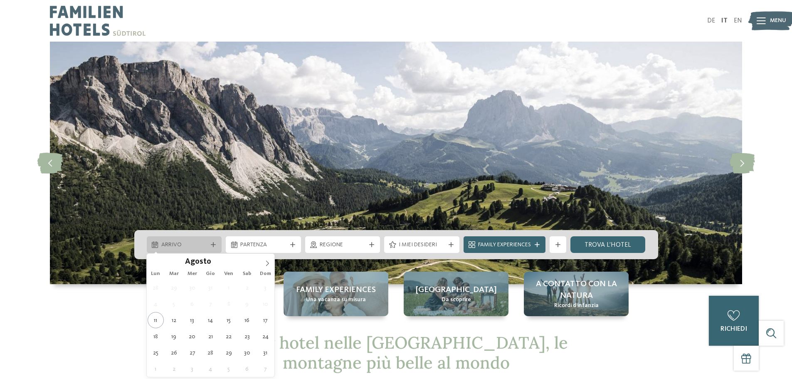
click at [175, 241] on span "Arrivo" at bounding box center [184, 245] width 46 height 8
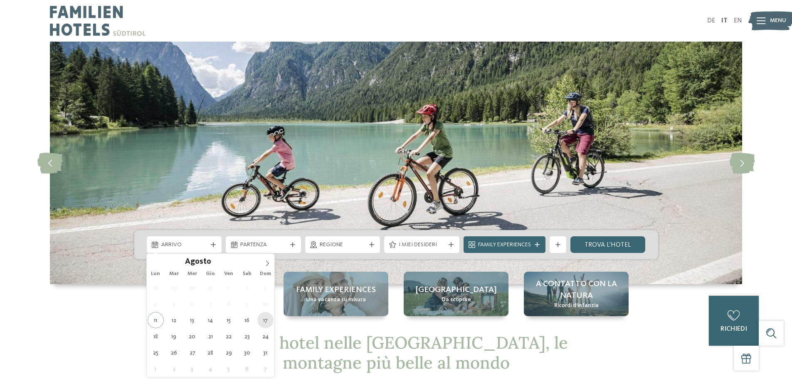
type div "[DATE]"
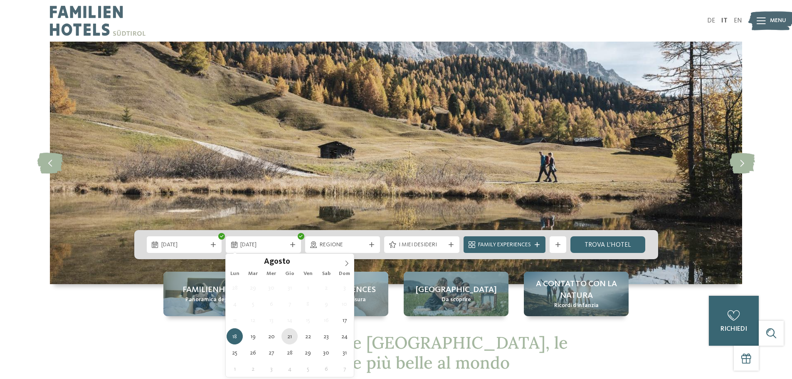
type div "[DATE]"
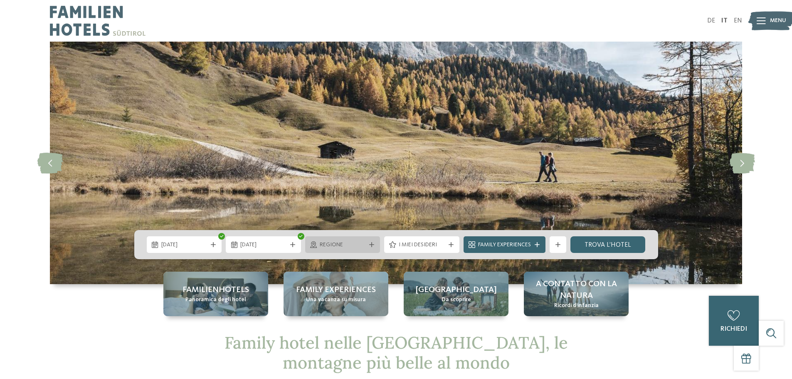
click at [332, 245] on span "Regione" at bounding box center [343, 245] width 46 height 8
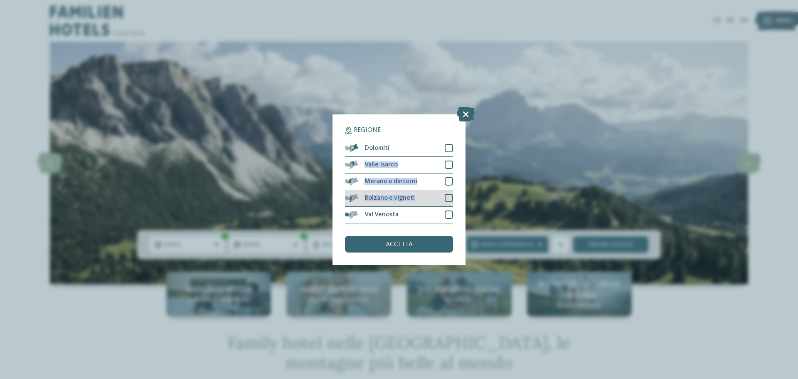
drag, startPoint x: 450, startPoint y: 148, endPoint x: 449, endPoint y: 203, distance: 54.9
click at [449, 203] on div "Dolomiti [GEOGRAPHIC_DATA]" at bounding box center [399, 182] width 108 height 84
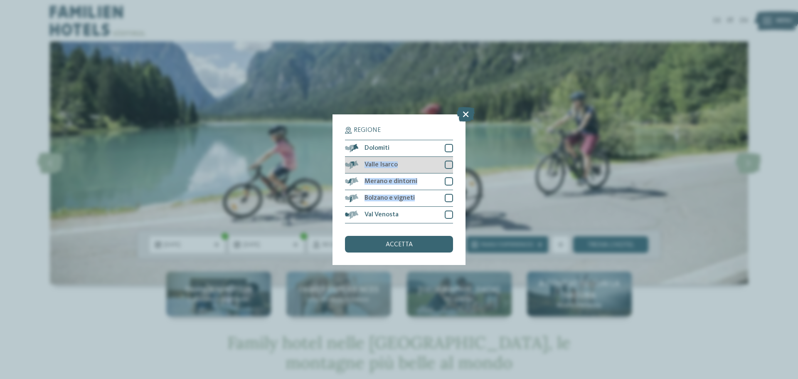
click at [447, 162] on div at bounding box center [449, 164] width 8 height 8
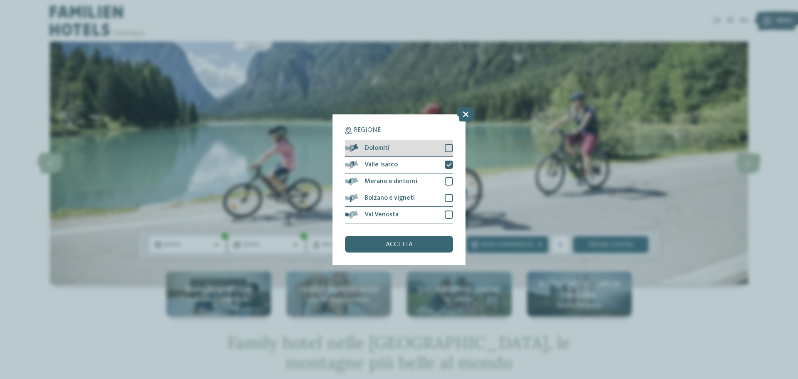
click at [445, 143] on div "Dolomiti" at bounding box center [399, 148] width 108 height 17
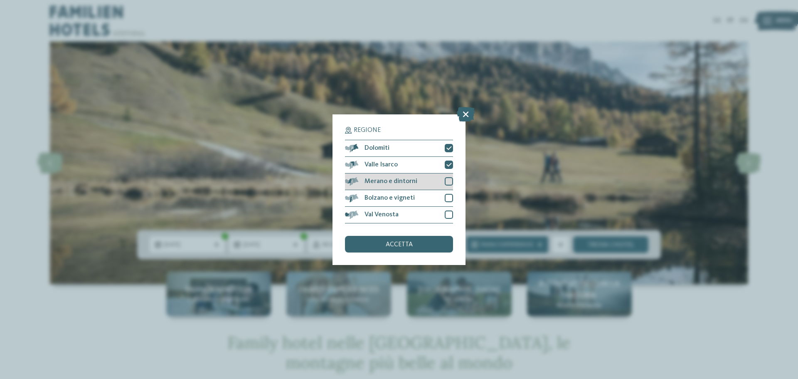
click at [449, 177] on div "Merano e dintorni" at bounding box center [399, 181] width 108 height 17
click at [447, 200] on div at bounding box center [449, 198] width 8 height 8
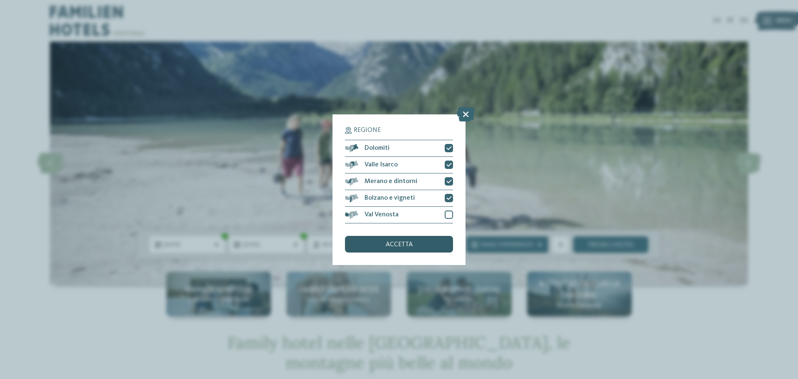
click at [440, 246] on div "accetta" at bounding box center [399, 244] width 108 height 17
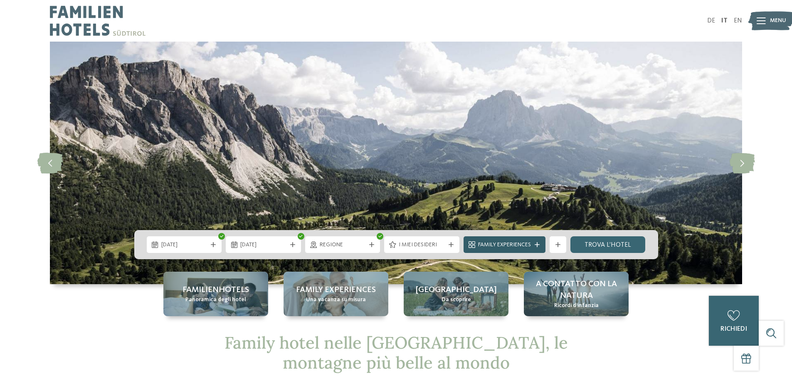
click at [517, 243] on span "Family Experiences" at bounding box center [504, 245] width 53 height 8
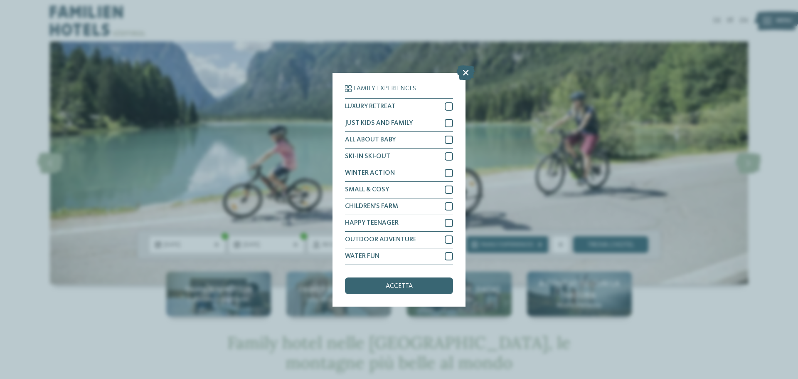
click at [505, 193] on div "Family Experiences LUXURY RETREAT JUST KIDS AND FAMILY" at bounding box center [399, 189] width 798 height 379
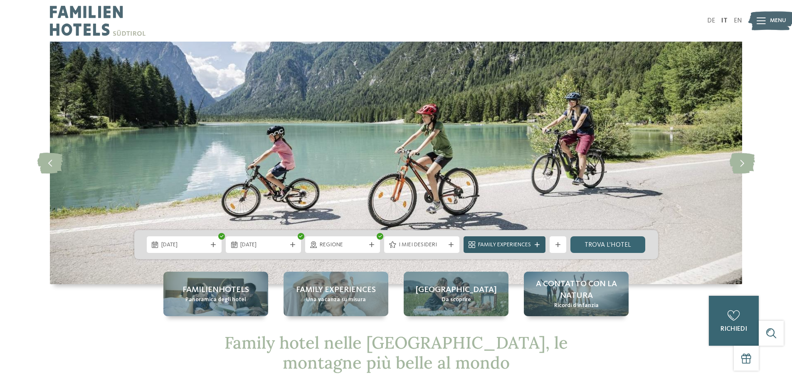
click at [529, 242] on span "Family Experiences" at bounding box center [504, 245] width 53 height 8
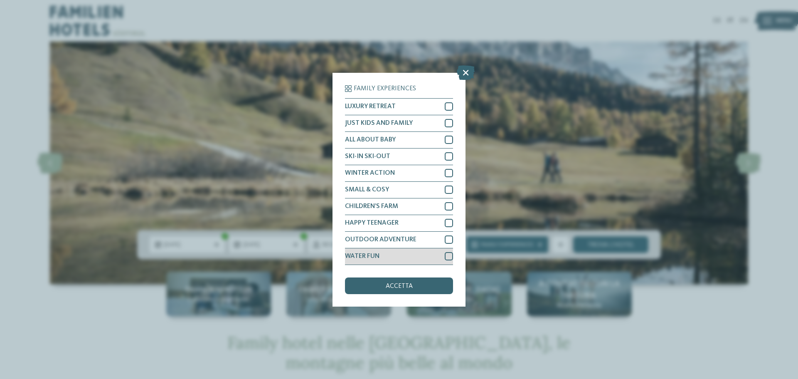
click at [445, 257] on div at bounding box center [449, 256] width 8 height 8
click at [449, 242] on div at bounding box center [449, 239] width 8 height 8
click at [449, 206] on div at bounding box center [449, 206] width 8 height 8
click at [449, 219] on div at bounding box center [449, 223] width 8 height 8
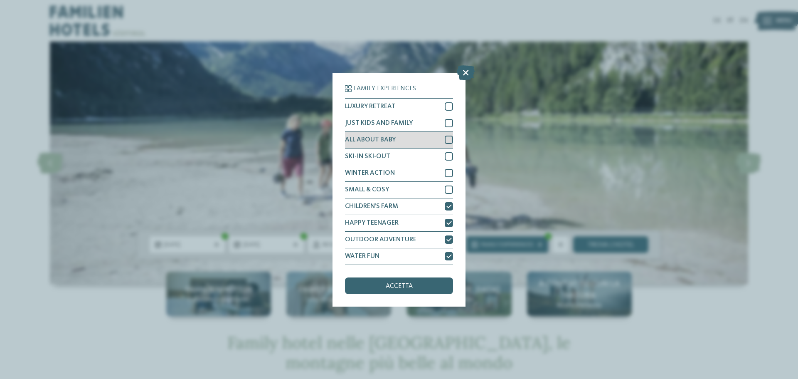
click at [449, 137] on div at bounding box center [449, 140] width 8 height 8
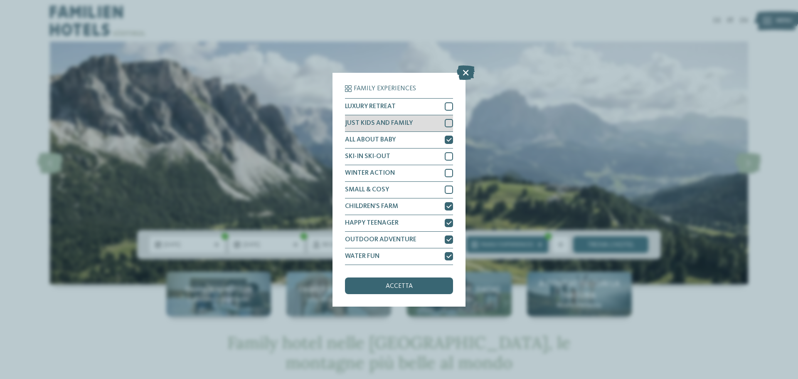
click at [449, 123] on div at bounding box center [449, 123] width 8 height 8
click at [411, 280] on div "accetta" at bounding box center [399, 285] width 108 height 17
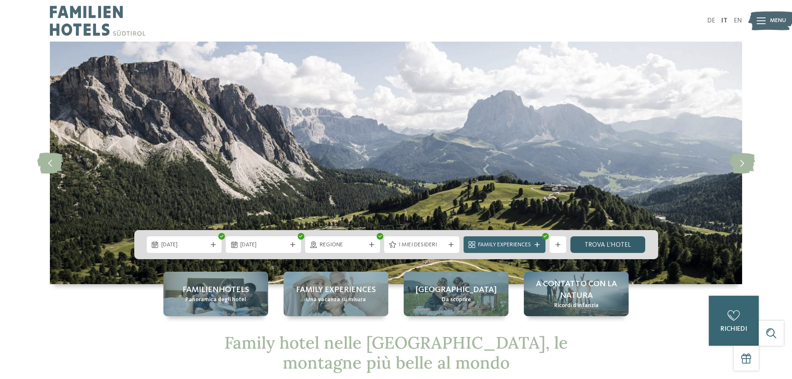
click at [589, 246] on link "trova l’hotel" at bounding box center [607, 244] width 75 height 17
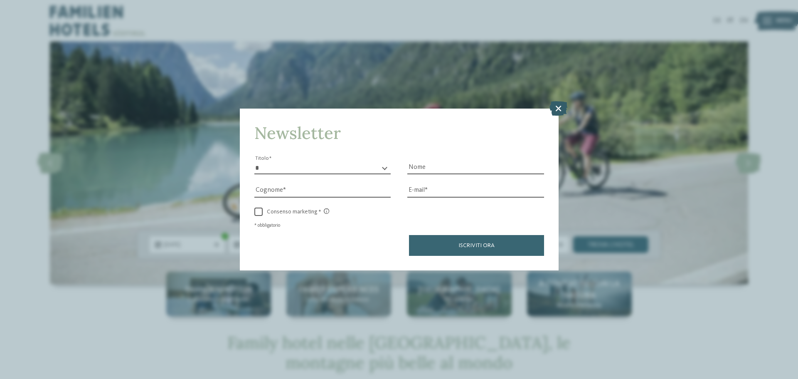
click at [563, 112] on icon at bounding box center [559, 108] width 18 height 15
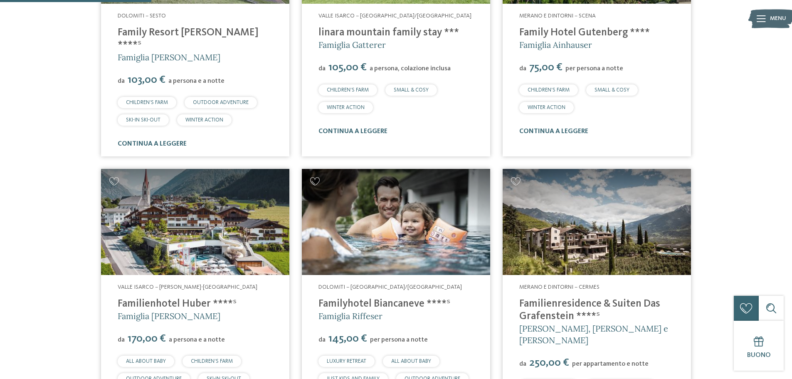
scroll to position [460, 0]
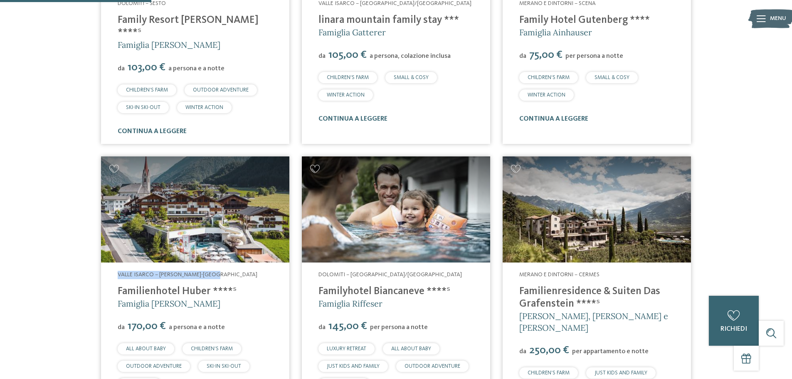
drag, startPoint x: 132, startPoint y: 263, endPoint x: 226, endPoint y: 261, distance: 94.0
click at [226, 271] on address "Valle Isarco – Valles-Rio Pusteria" at bounding box center [195, 275] width 155 height 8
copy span "Valle Isarco – Valles-Rio Pusteria"
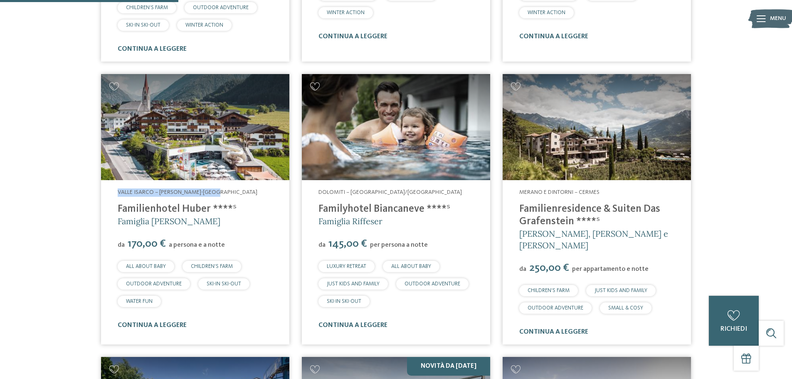
scroll to position [543, 0]
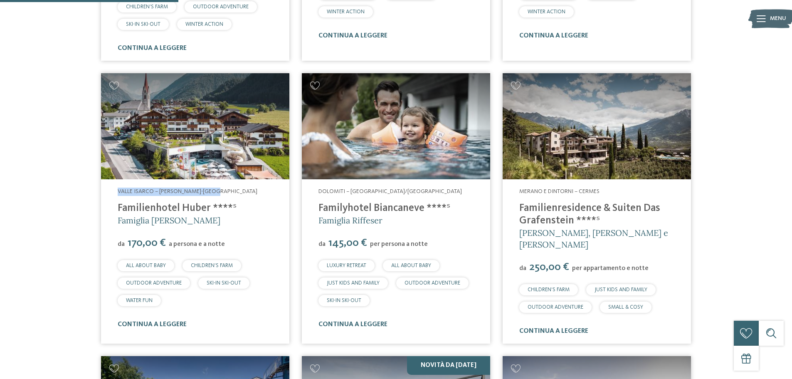
click at [158, 150] on img at bounding box center [195, 126] width 188 height 106
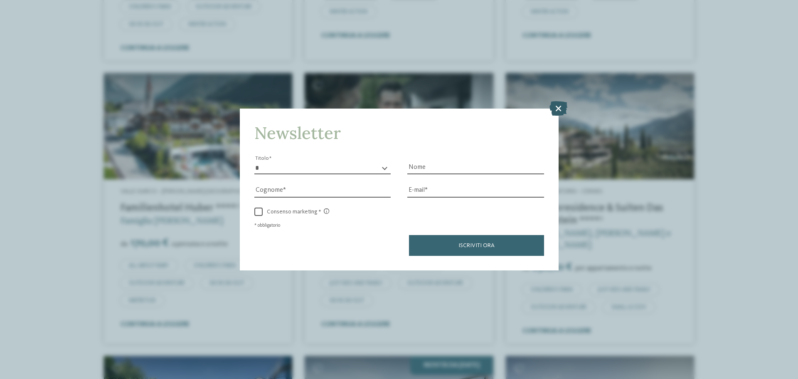
click at [564, 106] on icon at bounding box center [559, 108] width 18 height 15
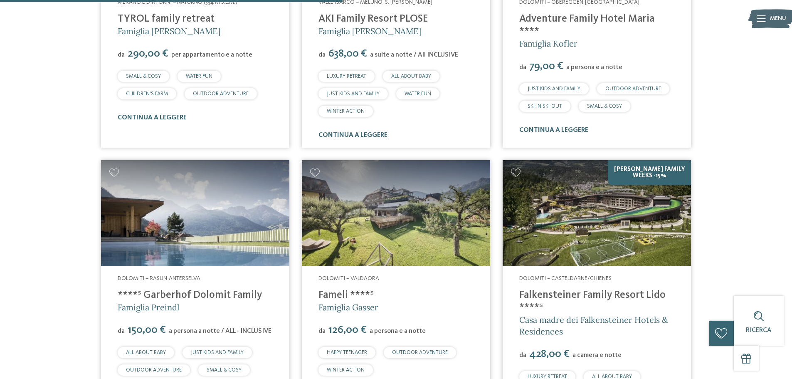
scroll to position [1042, 0]
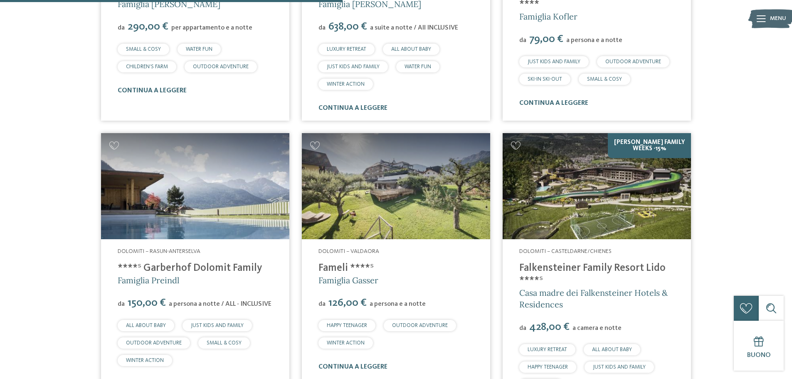
click at [638, 178] on img at bounding box center [597, 186] width 188 height 106
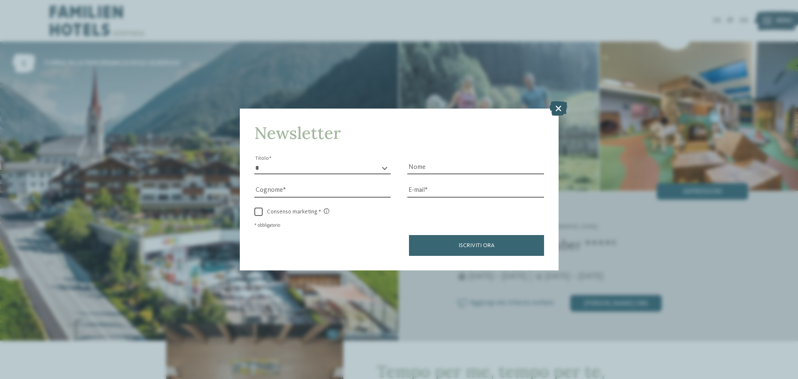
click at [557, 111] on icon at bounding box center [559, 108] width 18 height 15
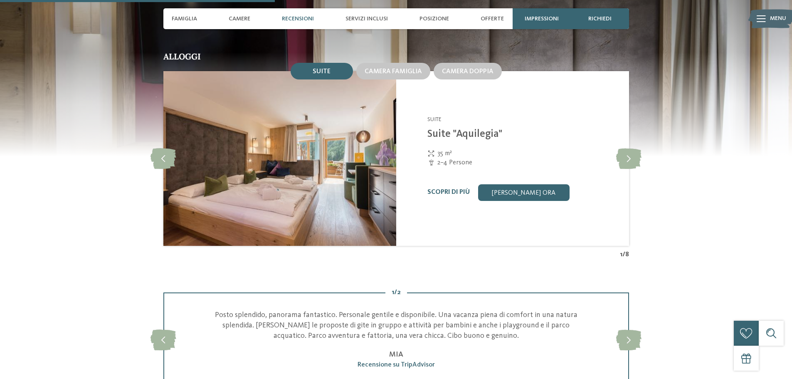
scroll to position [956, 0]
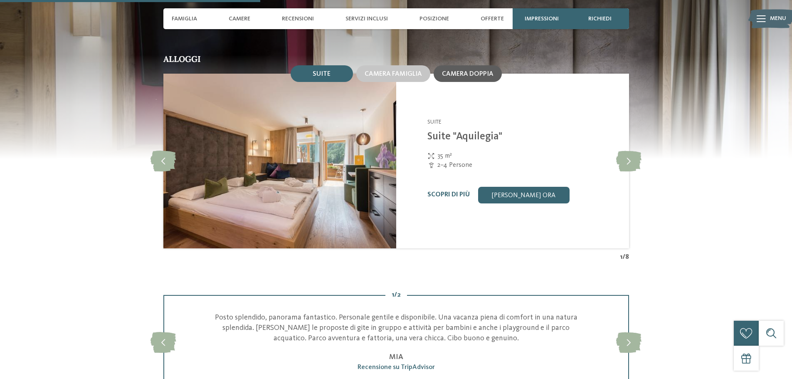
click at [455, 70] on div "Camera doppia" at bounding box center [468, 73] width 52 height 7
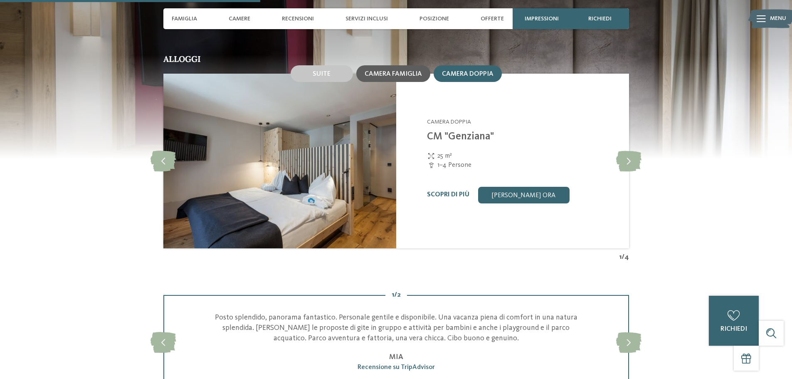
click at [406, 75] on span "Camera famiglia" at bounding box center [393, 74] width 57 height 7
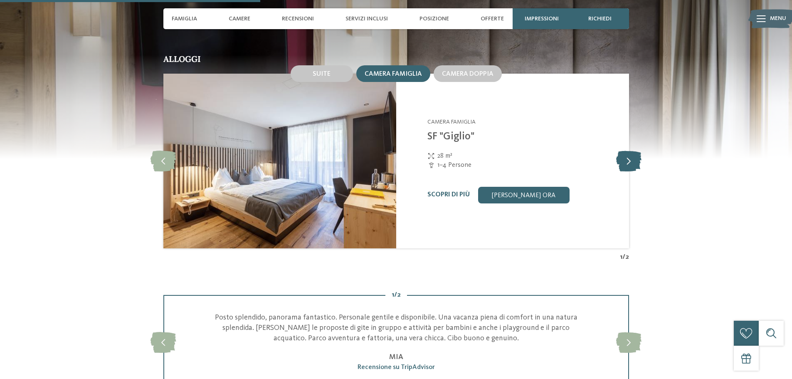
click at [627, 157] on icon at bounding box center [628, 161] width 25 height 21
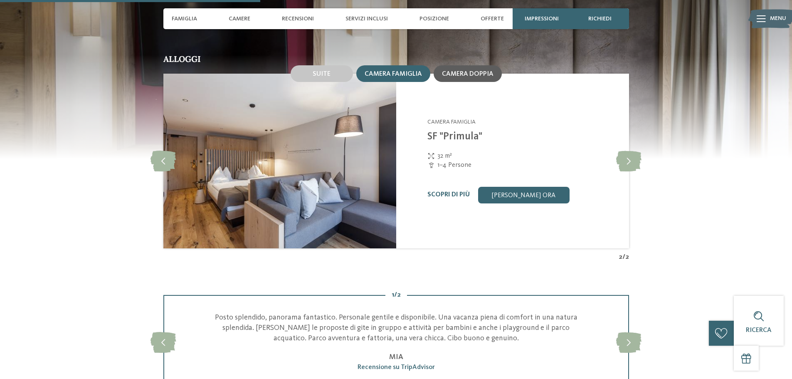
click at [468, 71] on span "Camera doppia" at bounding box center [468, 74] width 52 height 7
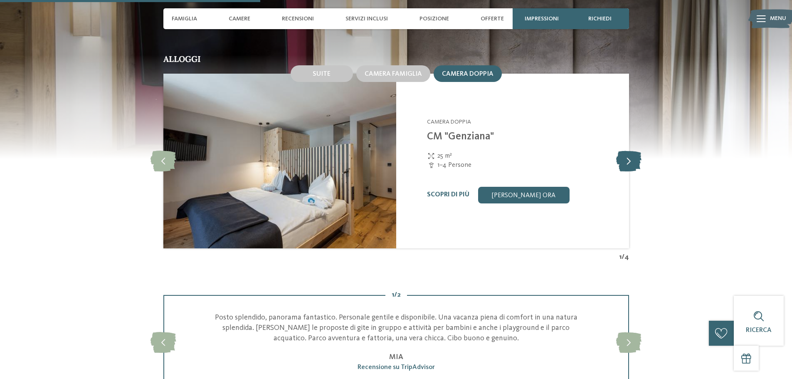
click at [632, 161] on icon at bounding box center [628, 161] width 25 height 21
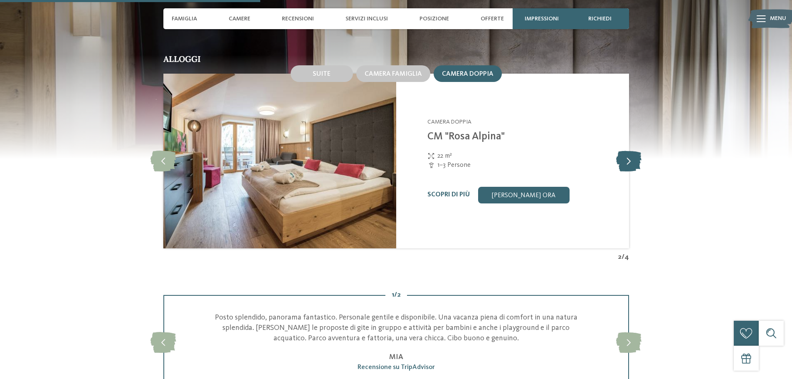
click at [632, 161] on icon at bounding box center [628, 161] width 25 height 21
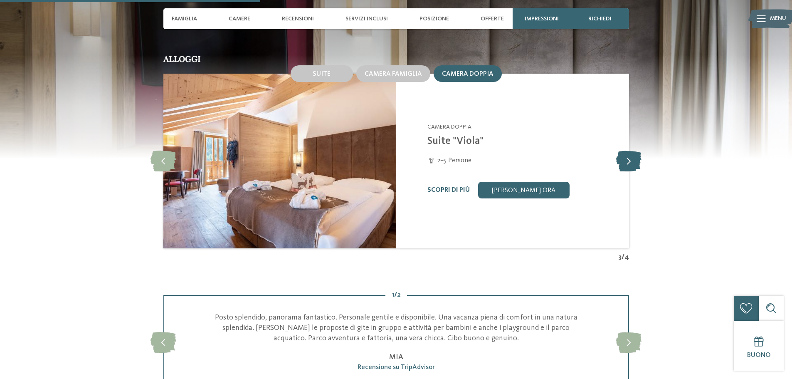
click at [632, 161] on icon at bounding box center [628, 161] width 25 height 21
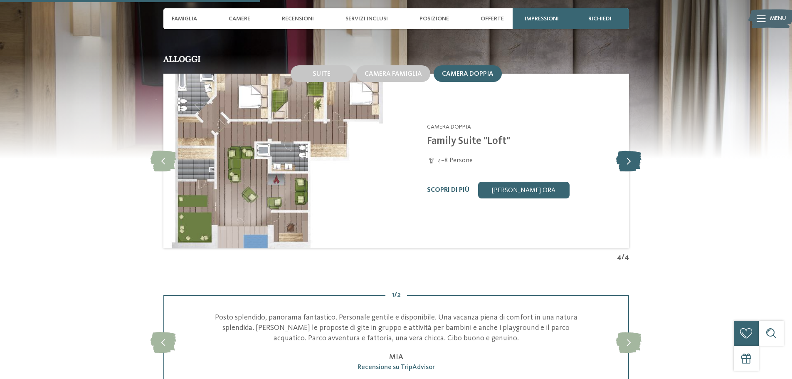
click at [632, 161] on icon at bounding box center [628, 161] width 25 height 21
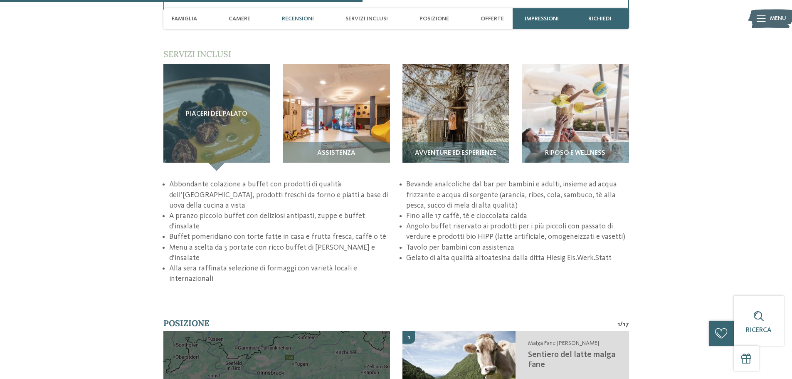
scroll to position [1455, 0]
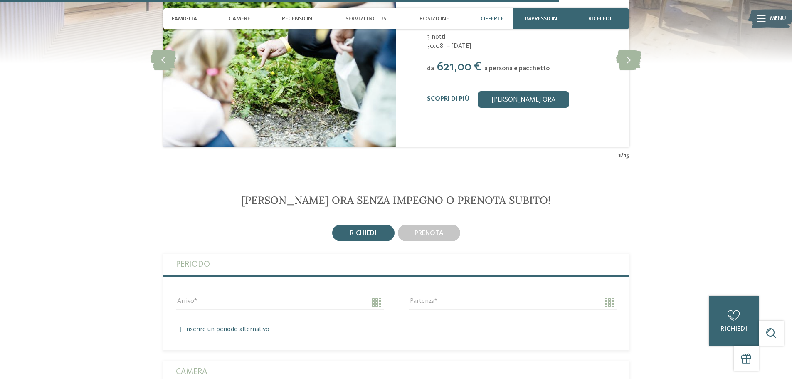
scroll to position [2120, 0]
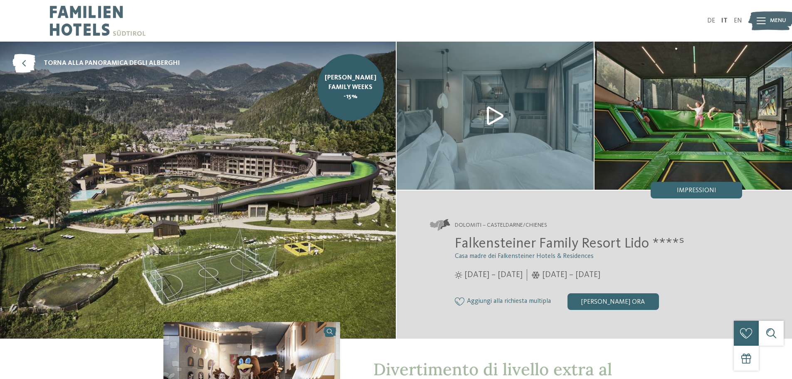
click at [281, 208] on img at bounding box center [198, 190] width 396 height 297
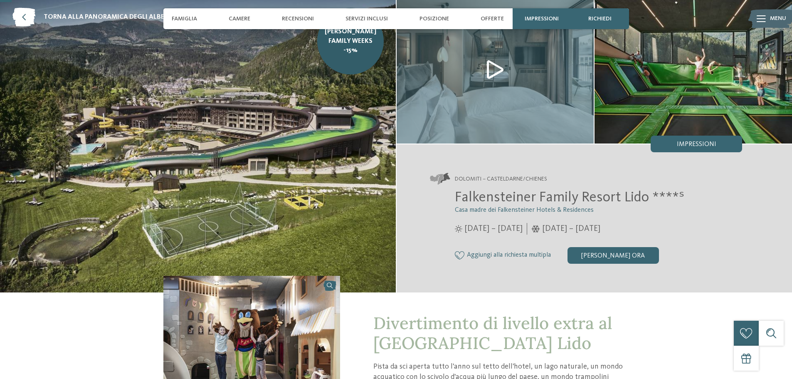
scroll to position [42, 0]
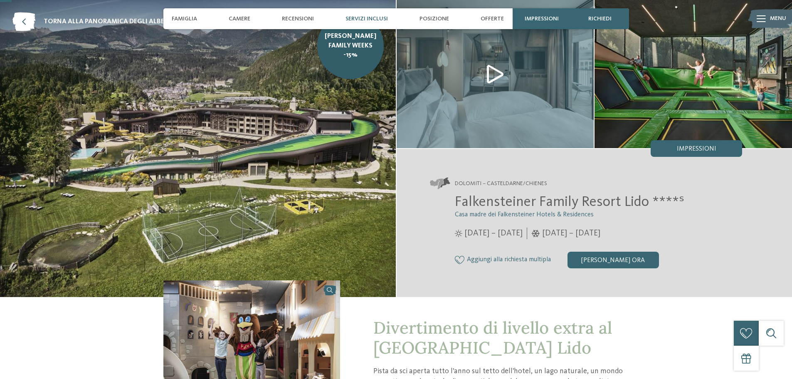
click at [384, 19] on span "Servizi inclusi" at bounding box center [366, 18] width 42 height 7
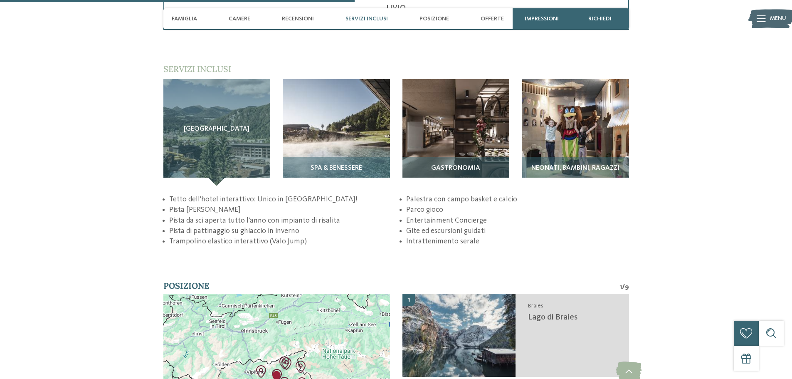
scroll to position [1257, 0]
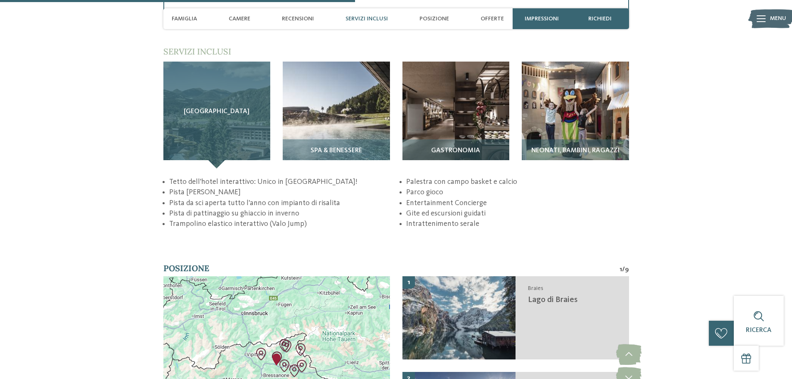
click at [234, 123] on div "Sky Adventure Park" at bounding box center [216, 115] width 107 height 107
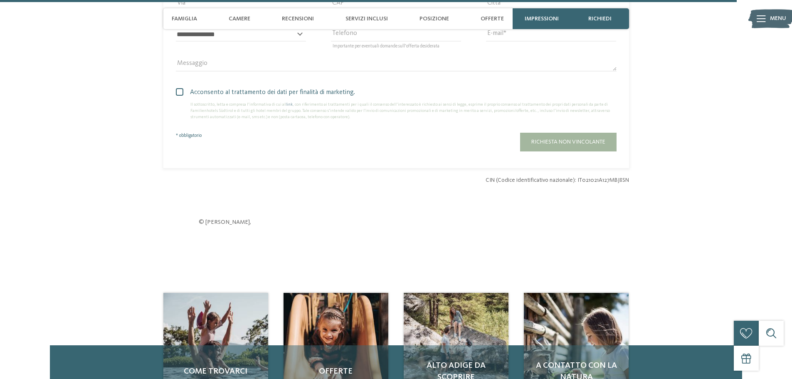
scroll to position [2629, 0]
